Goal: Transaction & Acquisition: Purchase product/service

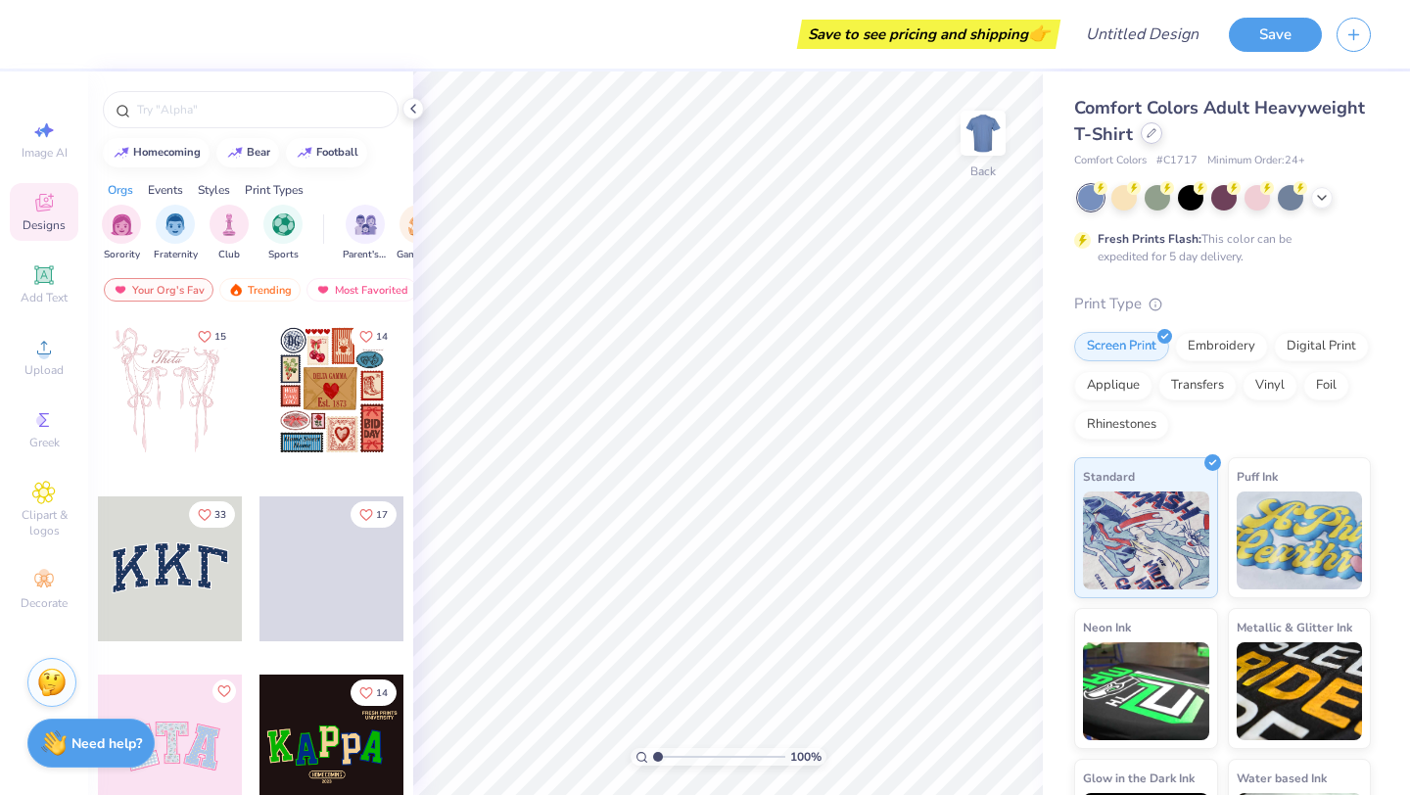
click at [1143, 144] on div "Comfort Colors Adult Heavyweight T-Shirt" at bounding box center [1222, 121] width 297 height 53
click at [1150, 140] on div at bounding box center [1152, 133] width 22 height 22
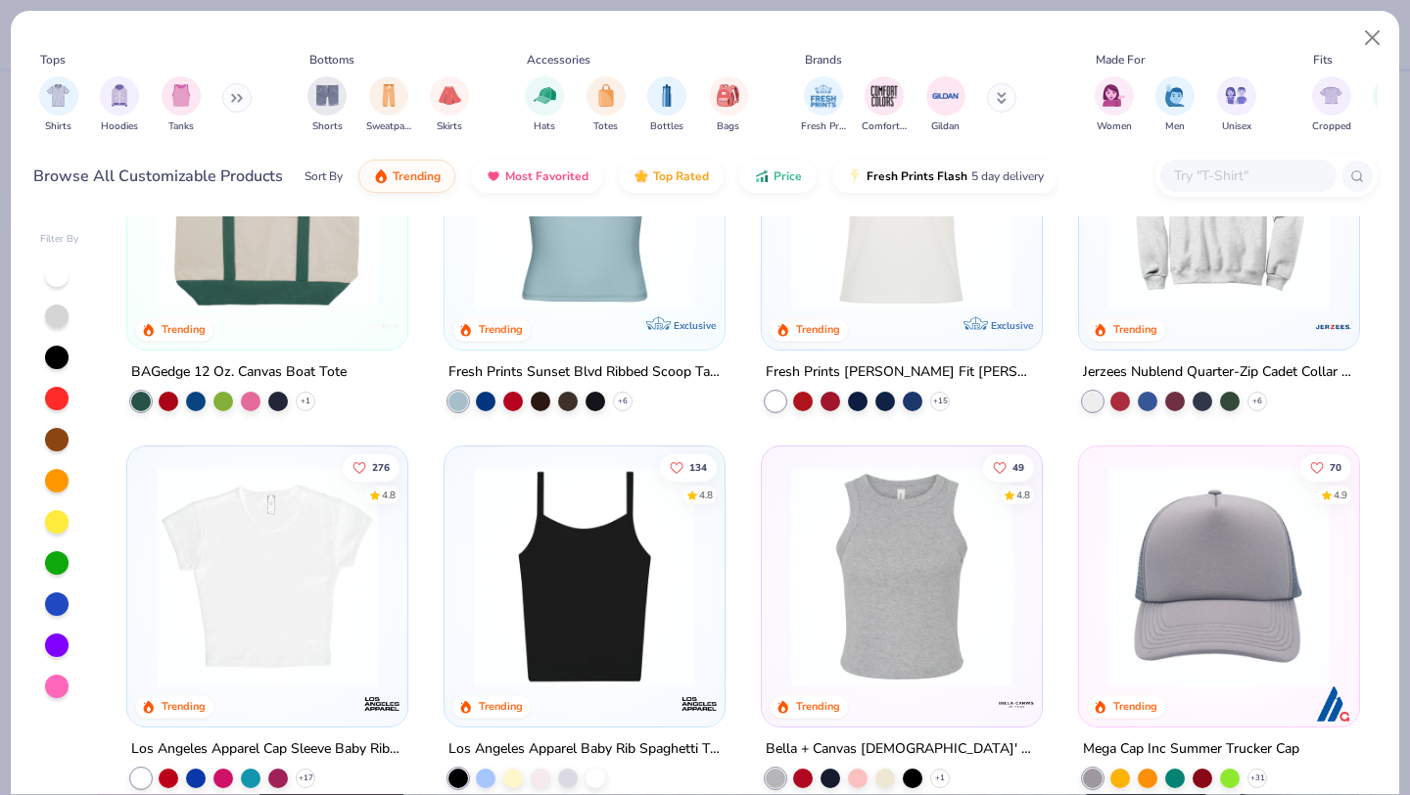
scroll to position [2052, 0]
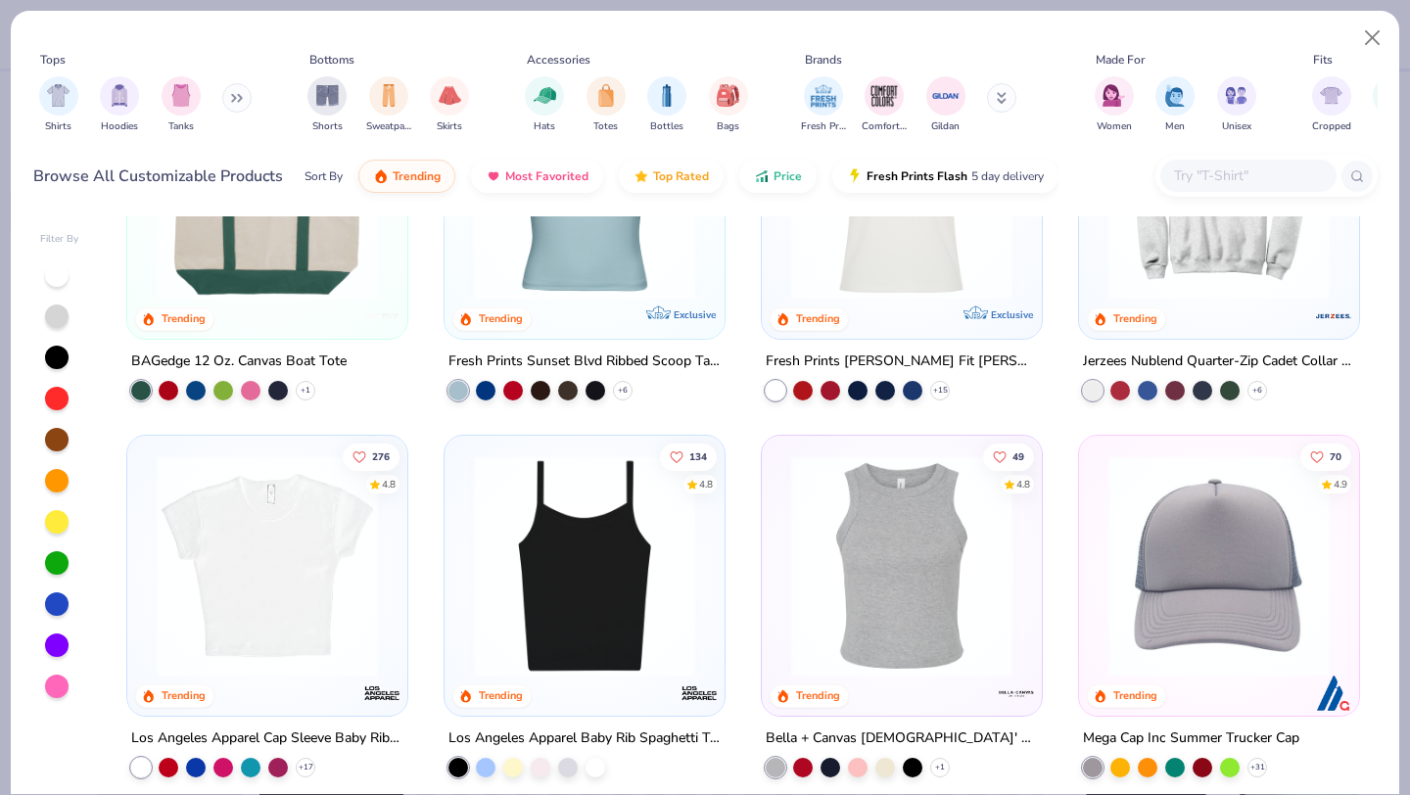
click at [1001, 97] on icon at bounding box center [1002, 98] width 10 height 12
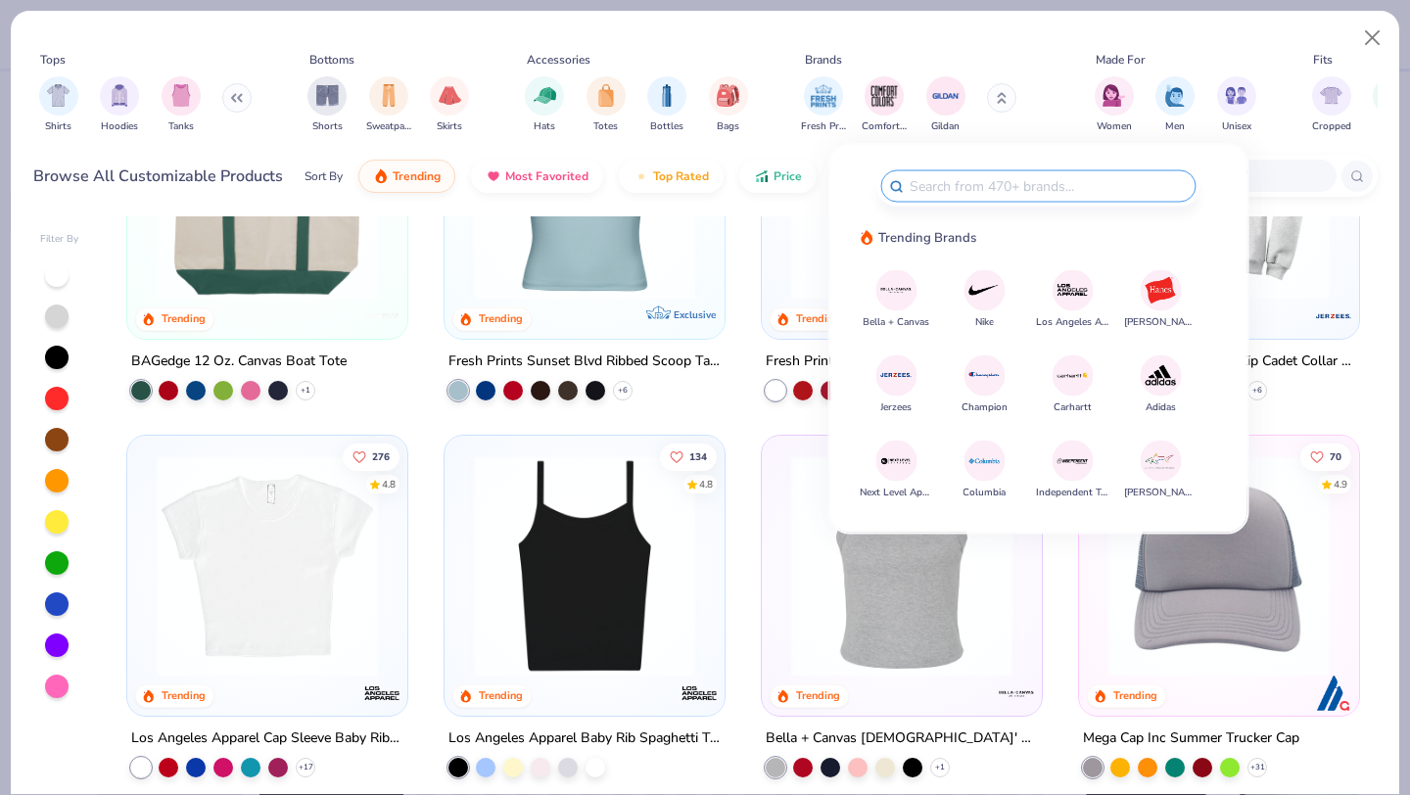
click at [1064, 583] on div "50 4.7 Trending Port & Company Core Fleece Pullover Hooded Sweatshirt + 44 100 …" at bounding box center [742, 240] width 1233 height 4133
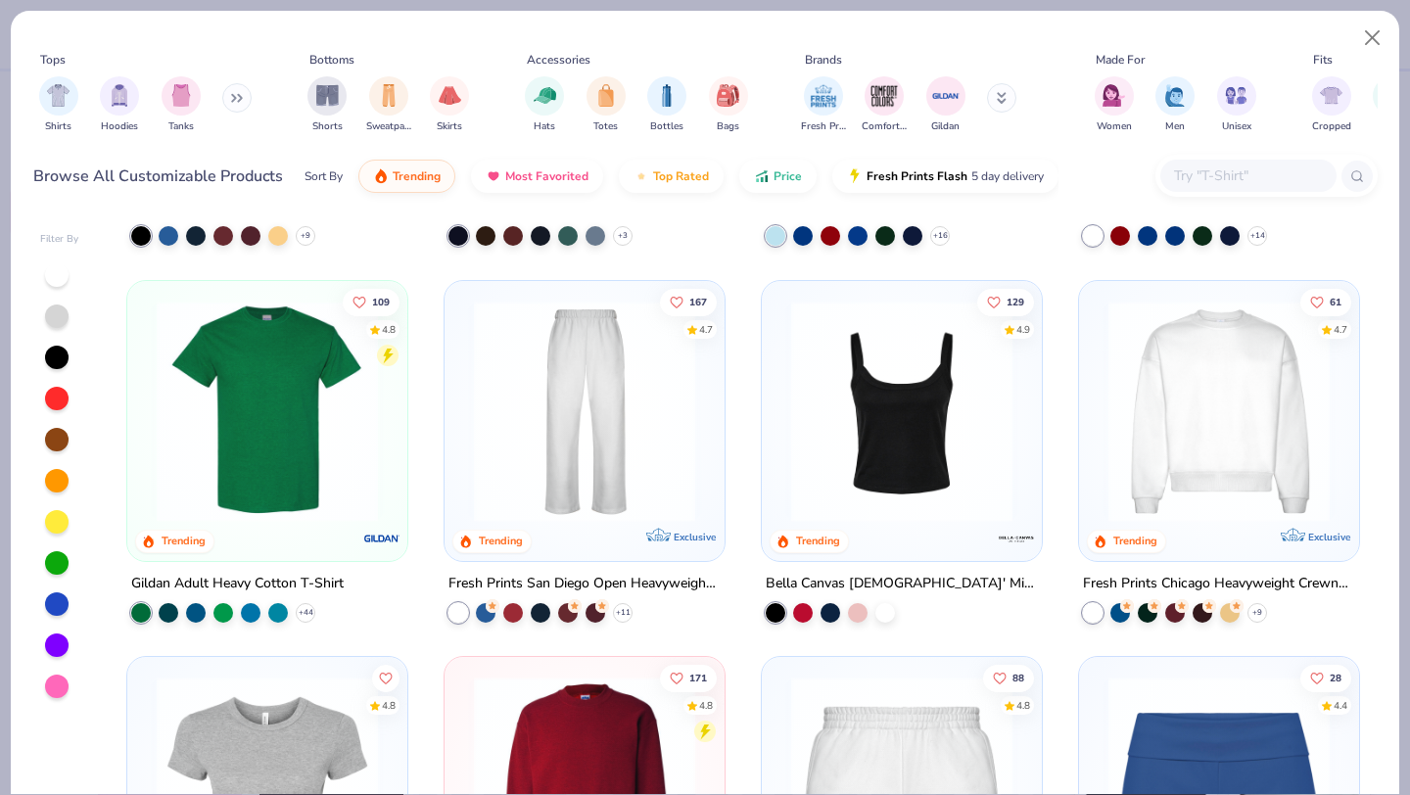
scroll to position [697, 0]
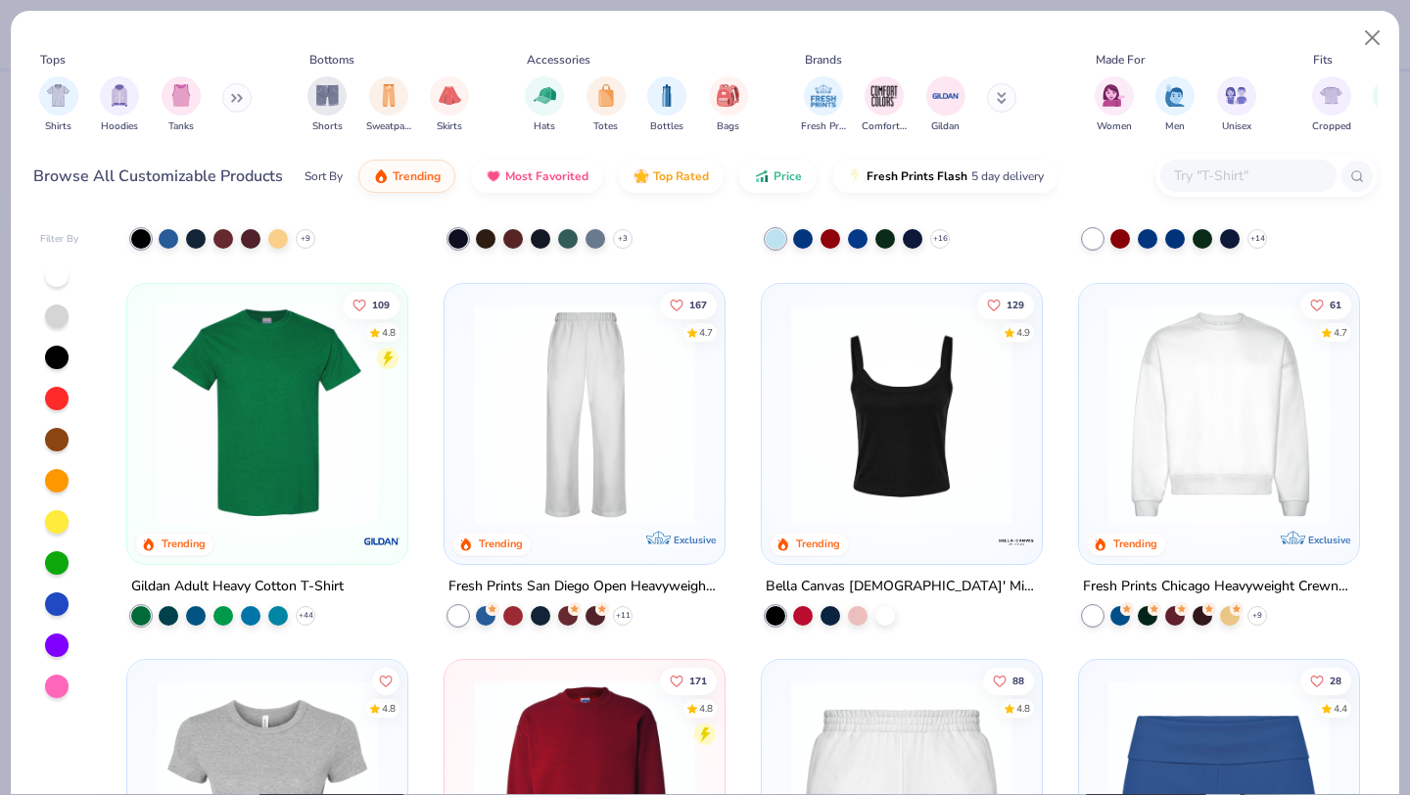
click at [1242, 428] on img at bounding box center [1219, 413] width 241 height 221
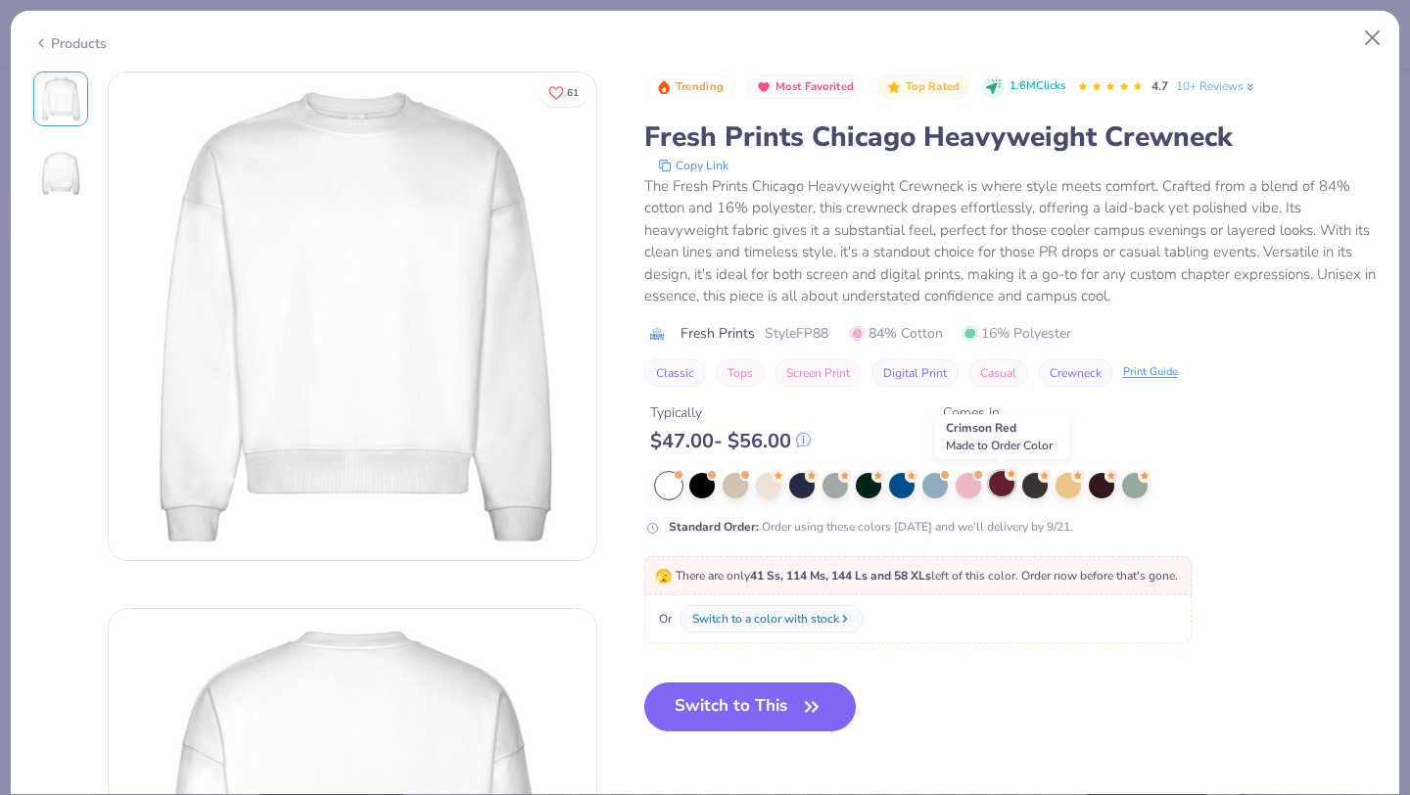
click at [994, 489] on div at bounding box center [1001, 483] width 25 height 25
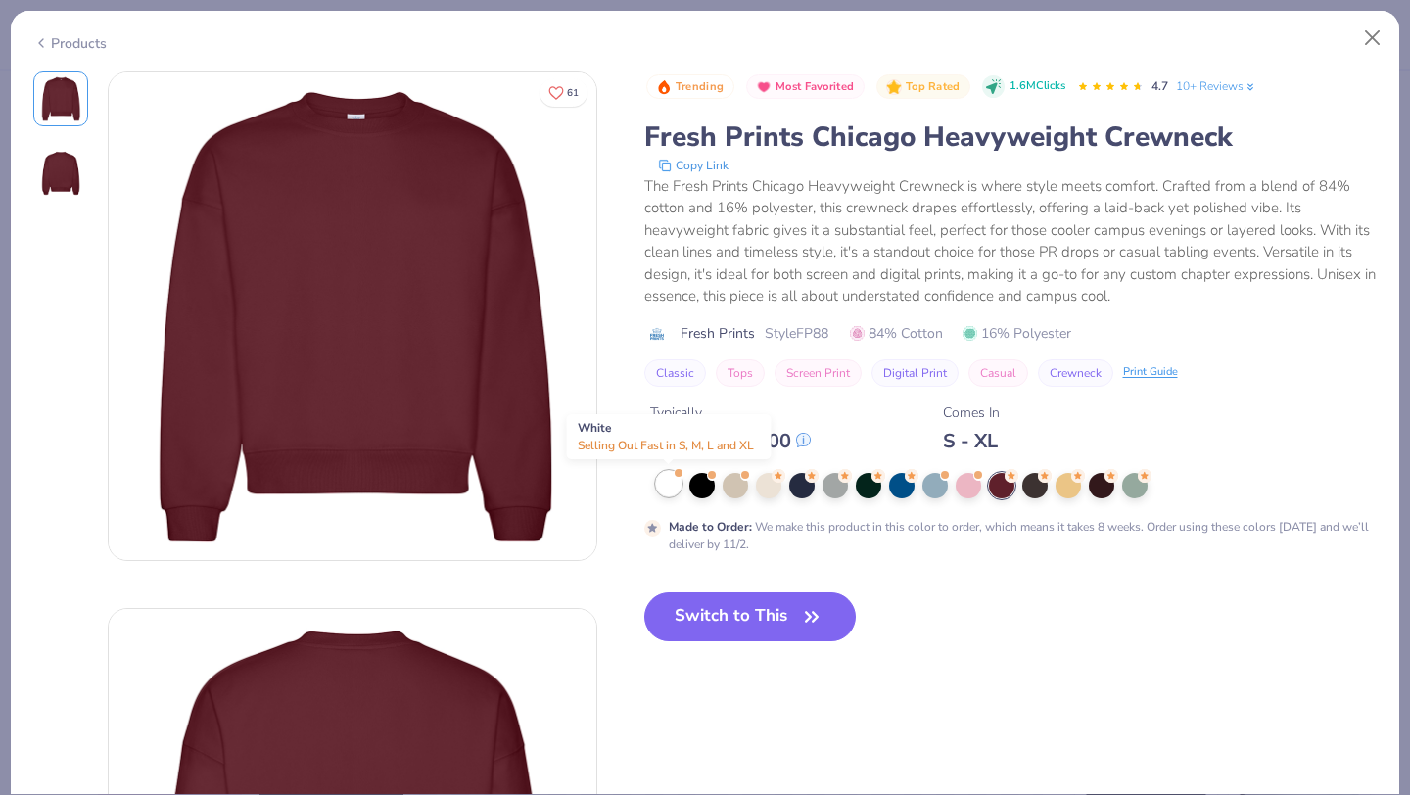
click at [674, 491] on div at bounding box center [668, 483] width 25 height 25
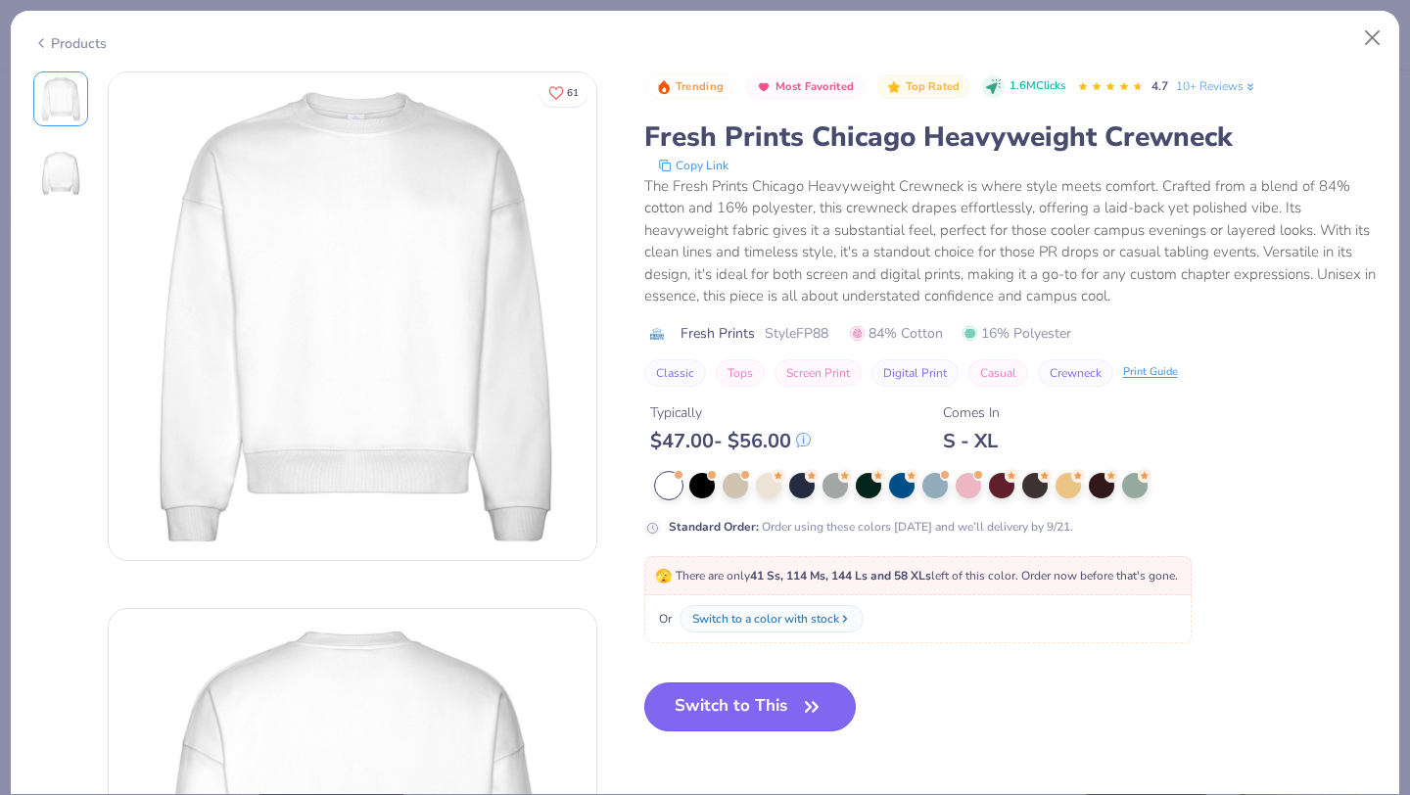
click at [764, 718] on button "Switch to This" at bounding box center [750, 706] width 212 height 49
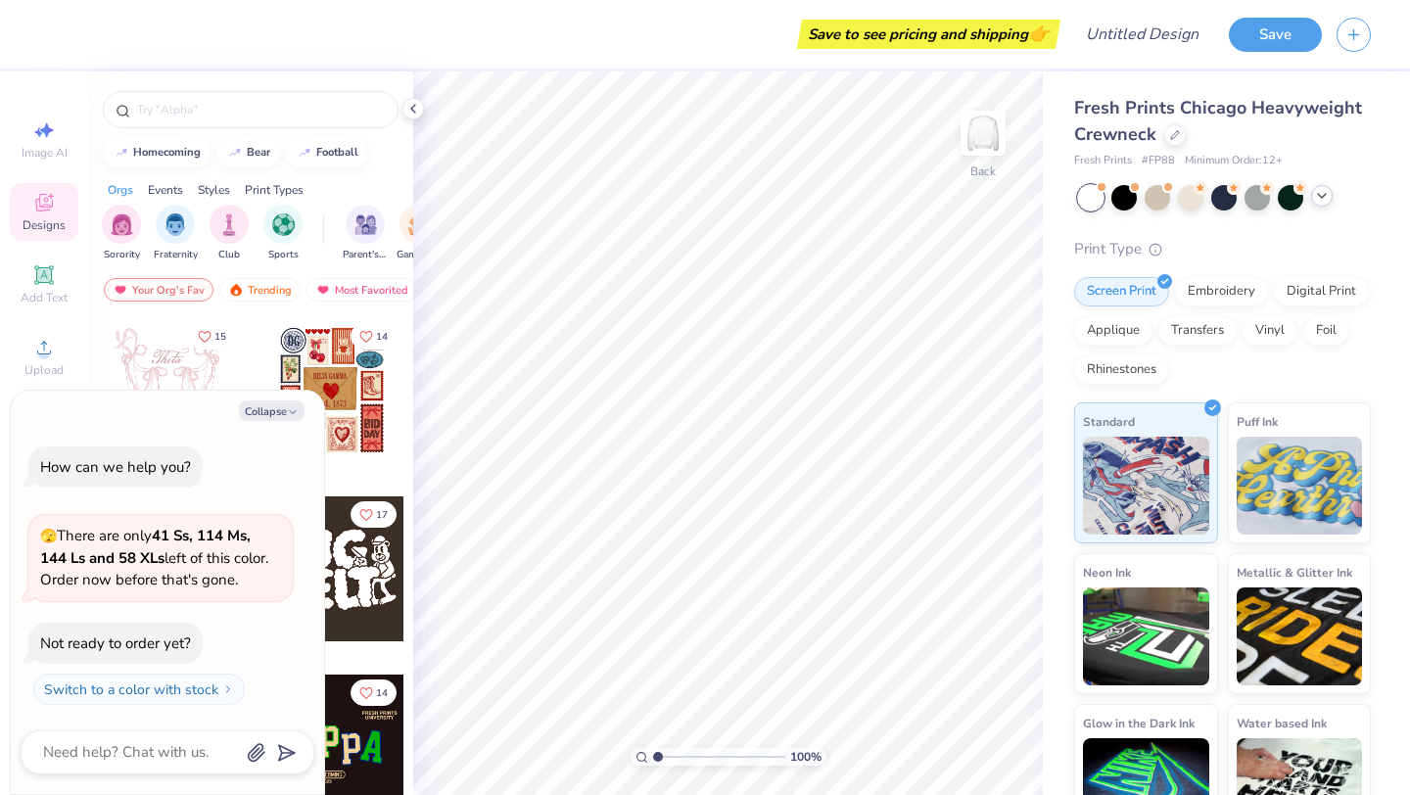
click at [1331, 193] on div at bounding box center [1322, 196] width 22 height 22
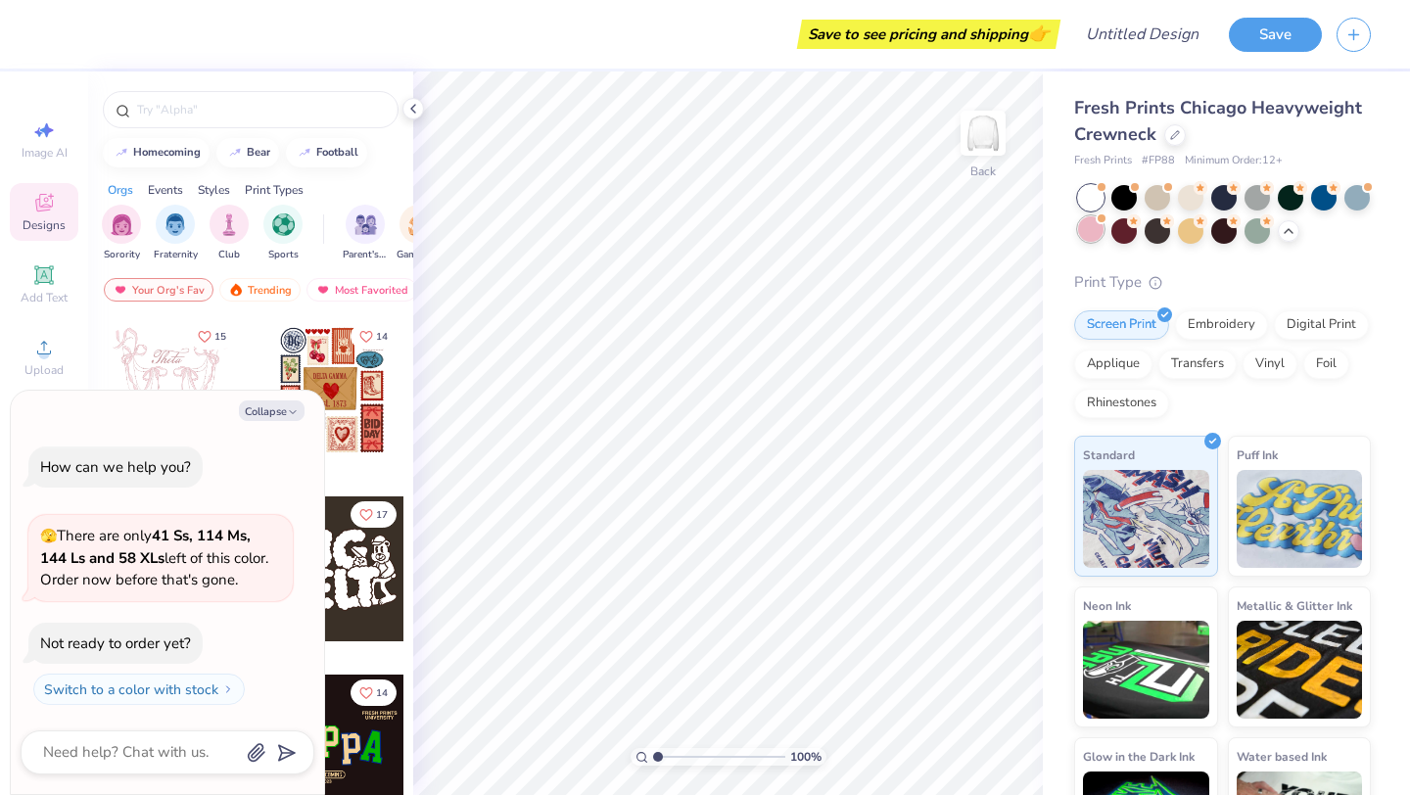
click at [1088, 230] on div at bounding box center [1090, 228] width 25 height 25
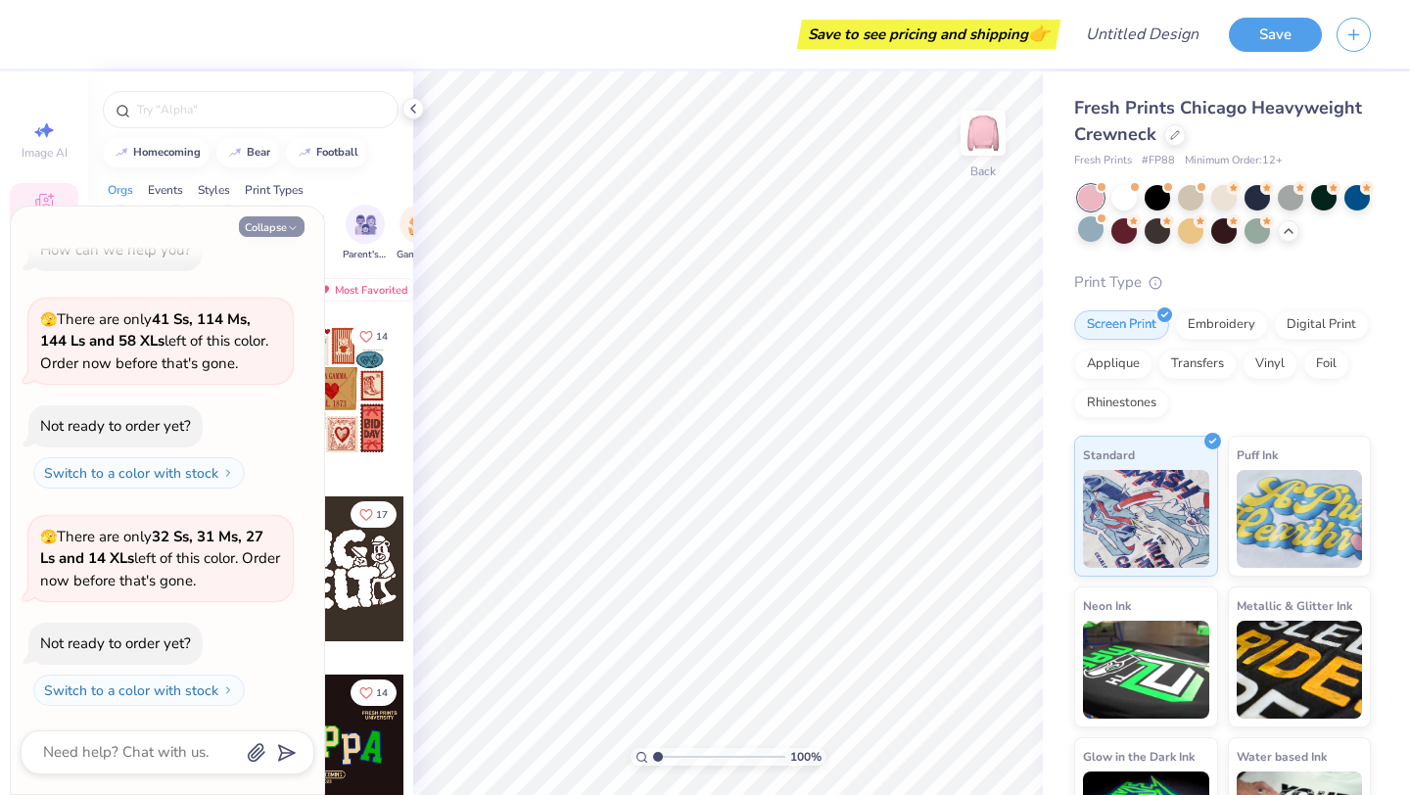
click at [288, 226] on icon "button" at bounding box center [293, 228] width 12 height 12
type textarea "x"
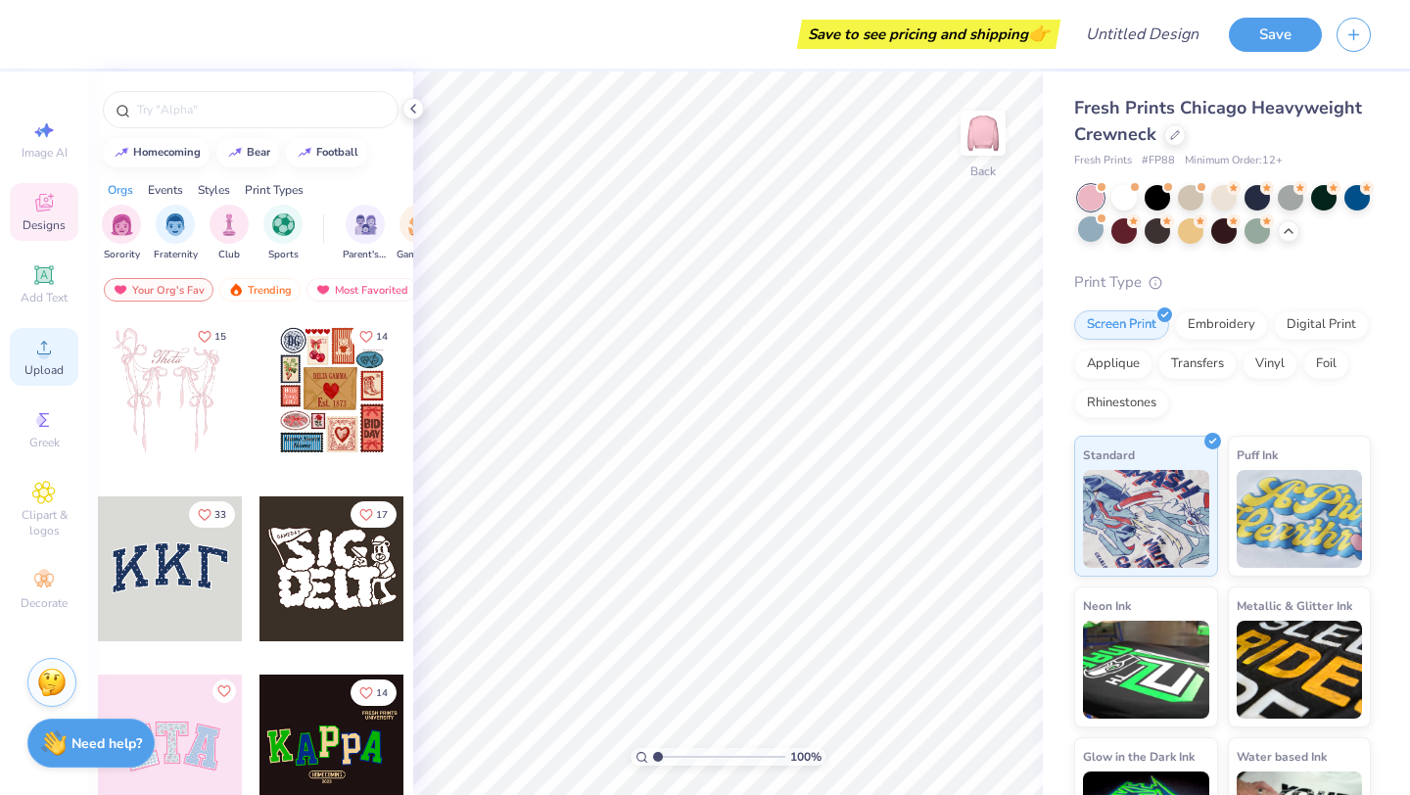
click at [42, 352] on circle at bounding box center [43, 354] width 11 height 11
